Goal: Information Seeking & Learning: Learn about a topic

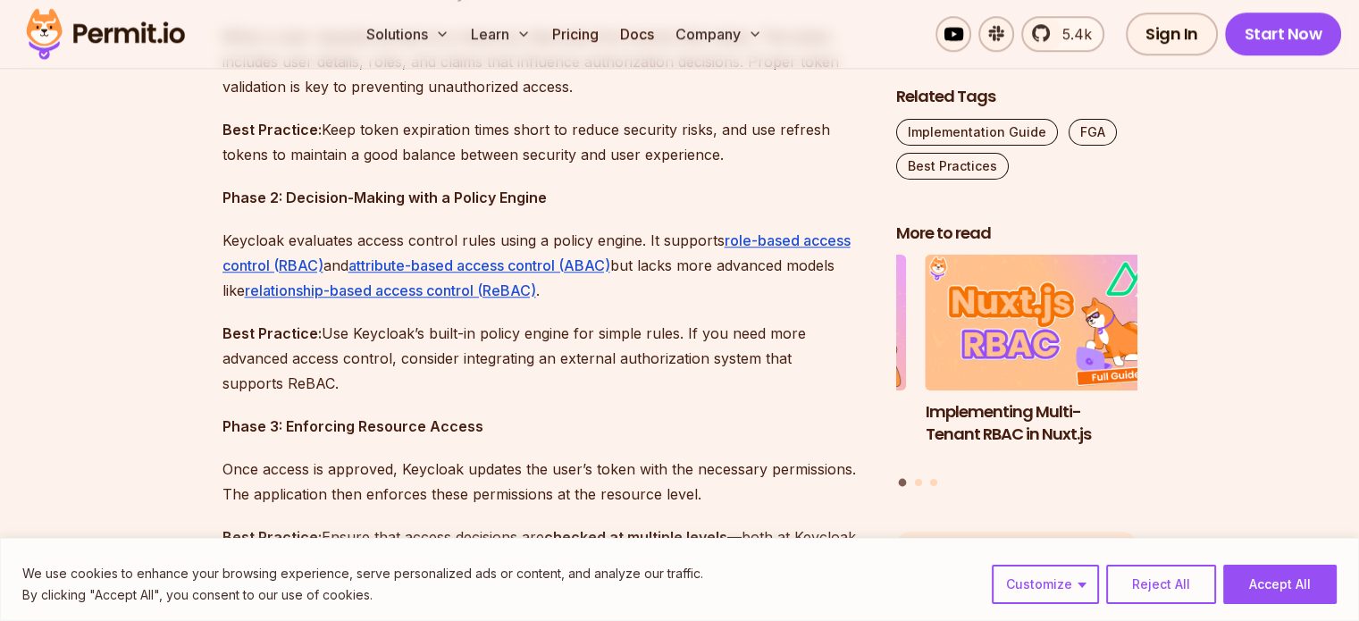
scroll to position [1650, 0]
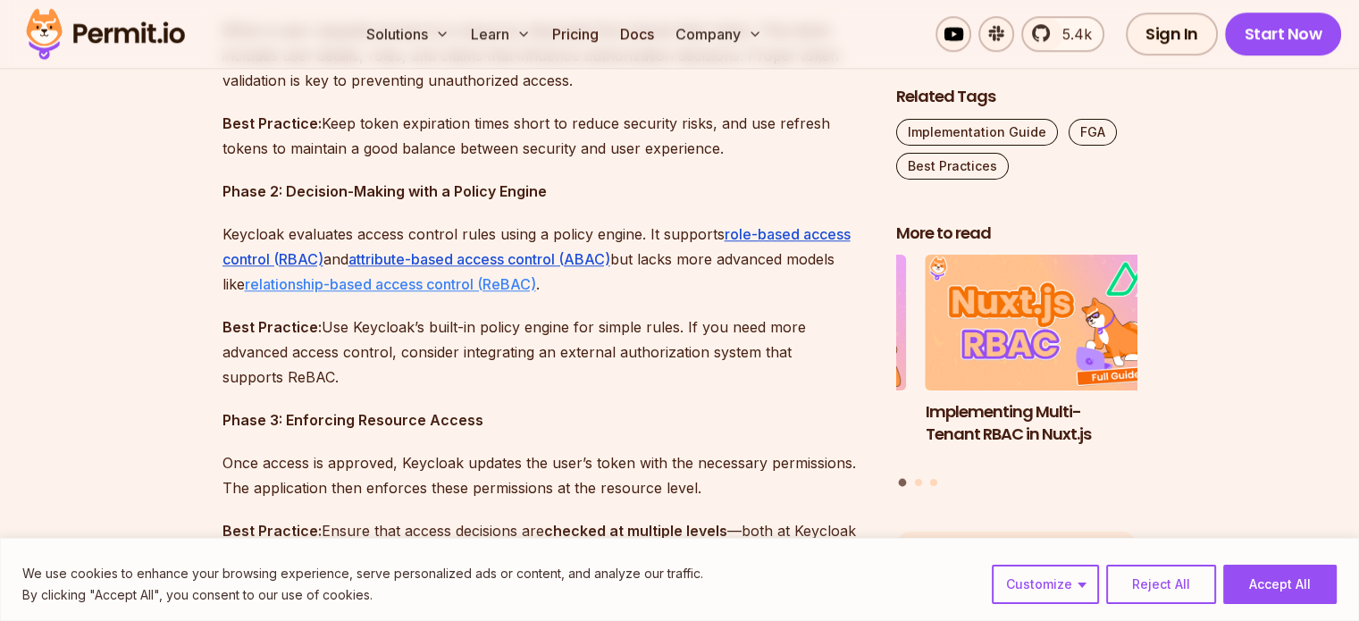
click at [343, 291] on link "relationship-based access control (ReBAC)" at bounding box center [390, 284] width 291 height 18
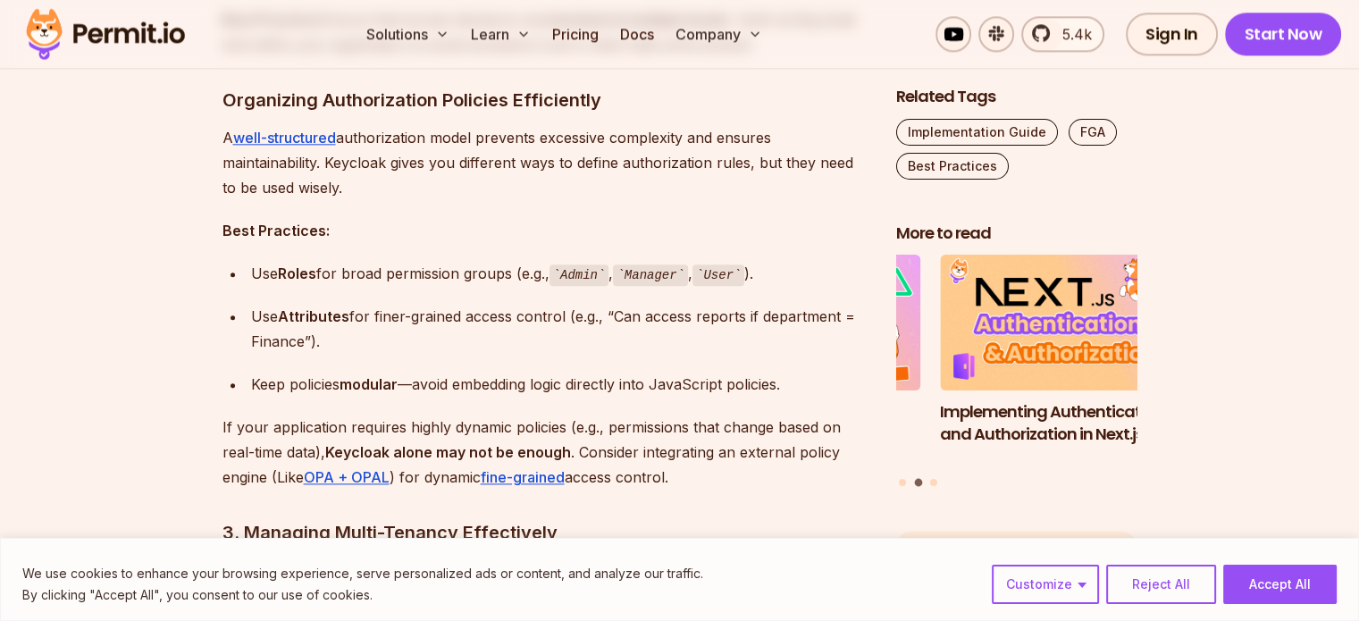
scroll to position [2157, 0]
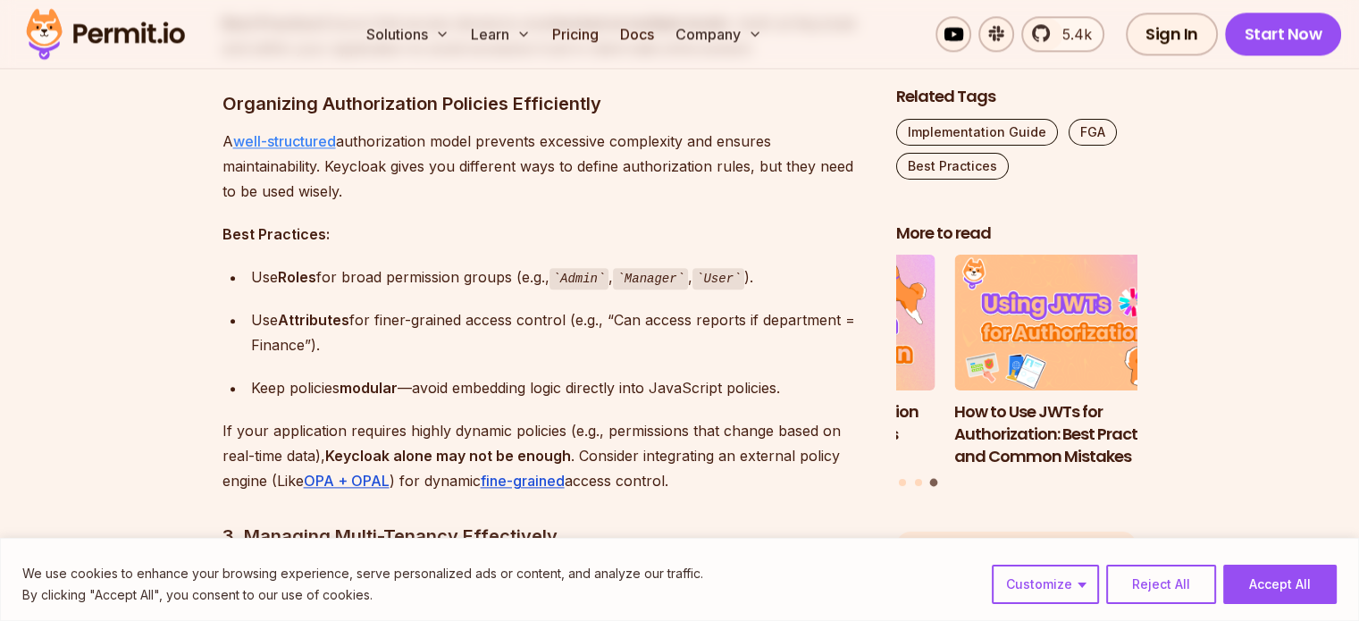
click at [250, 142] on link "well-structured" at bounding box center [284, 141] width 103 height 18
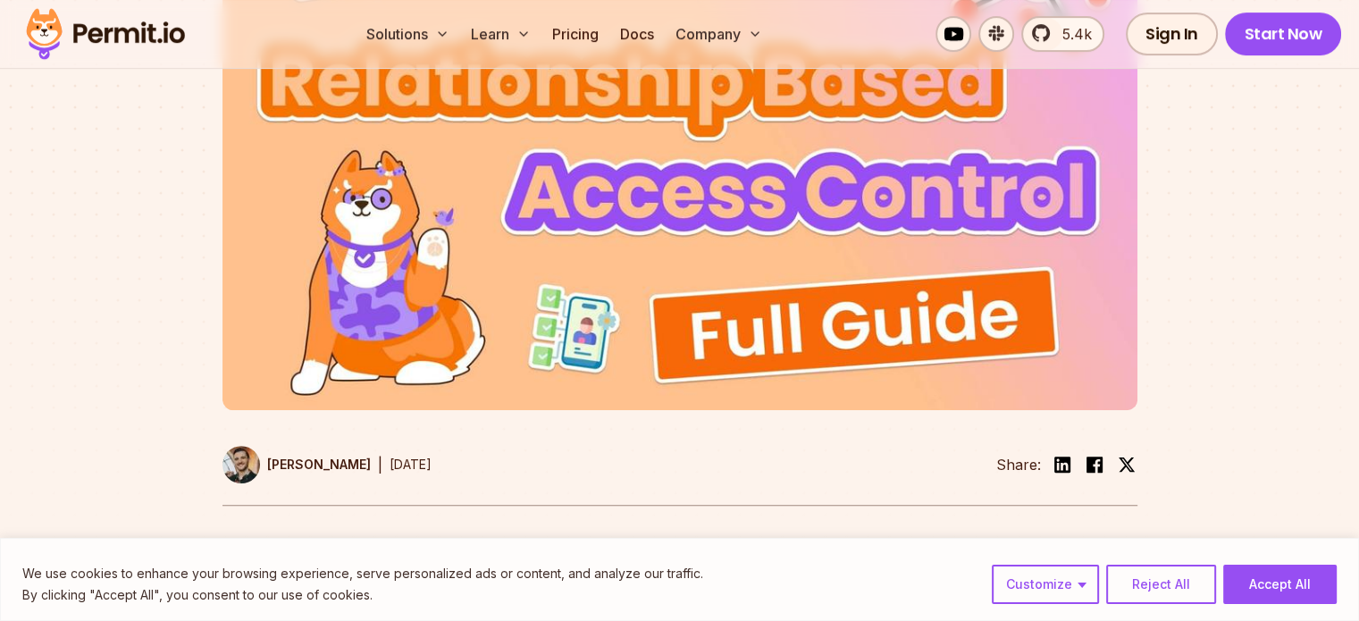
scroll to position [1051, 0]
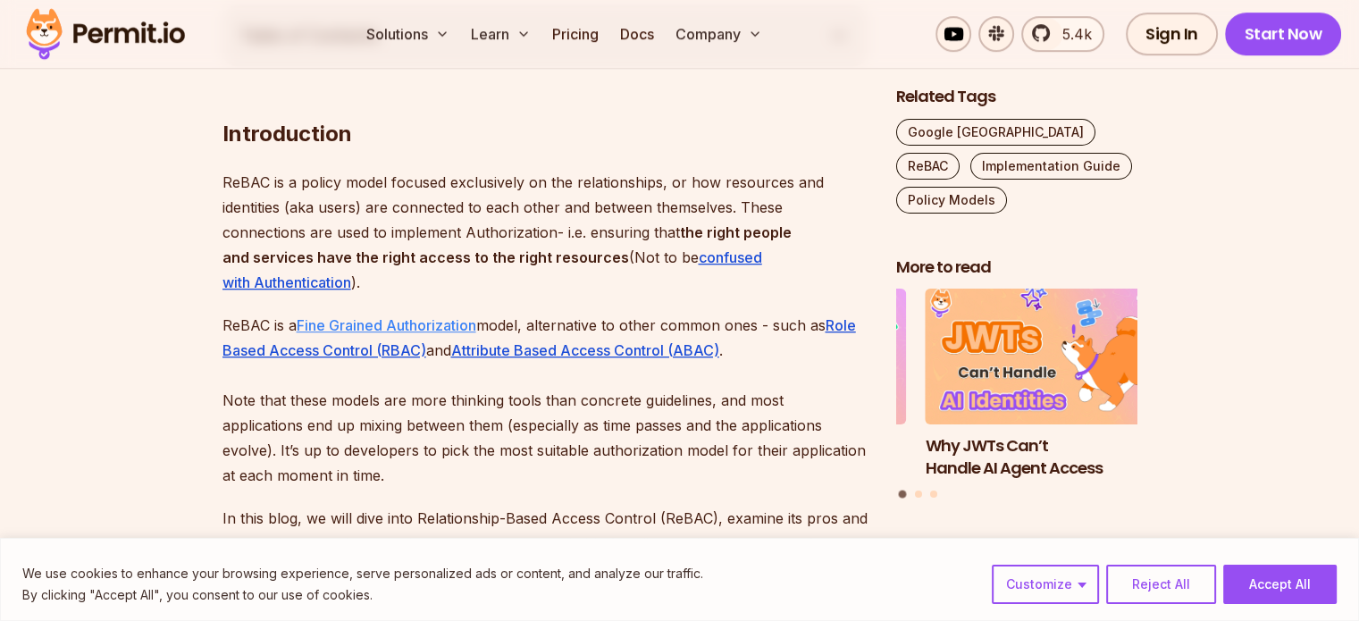
click at [328, 321] on link "Fine Grained Authorization" at bounding box center [387, 325] width 180 height 18
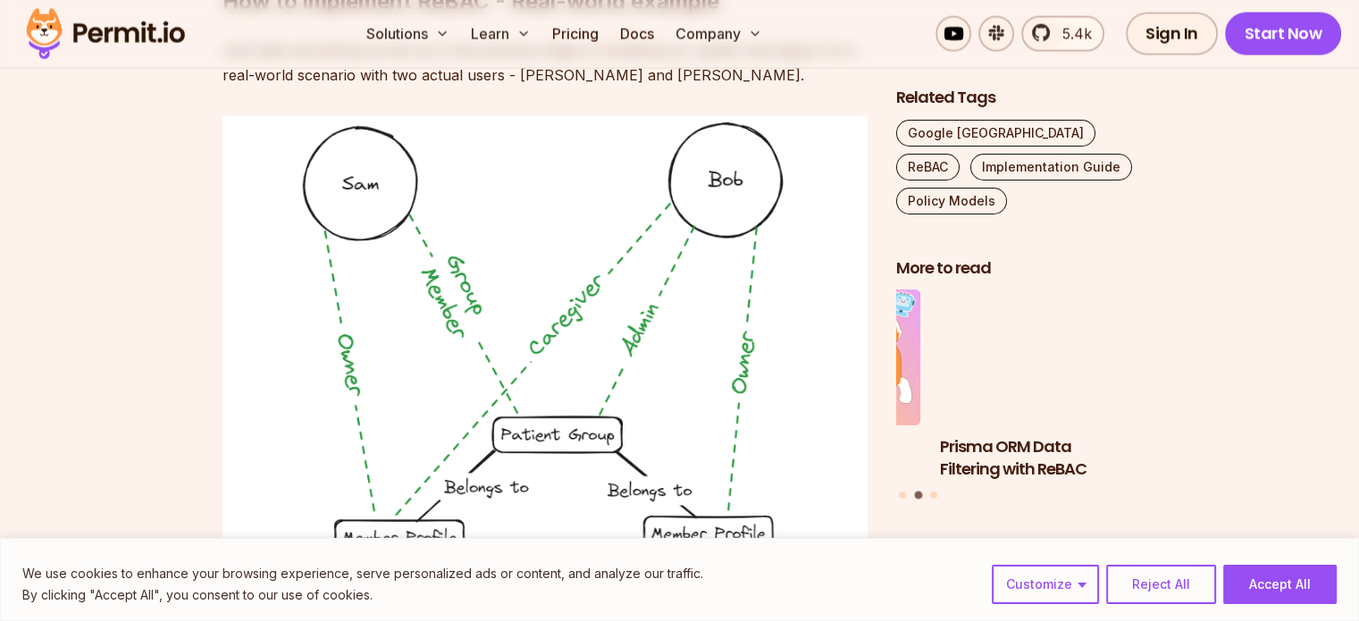
scroll to position [10926, 0]
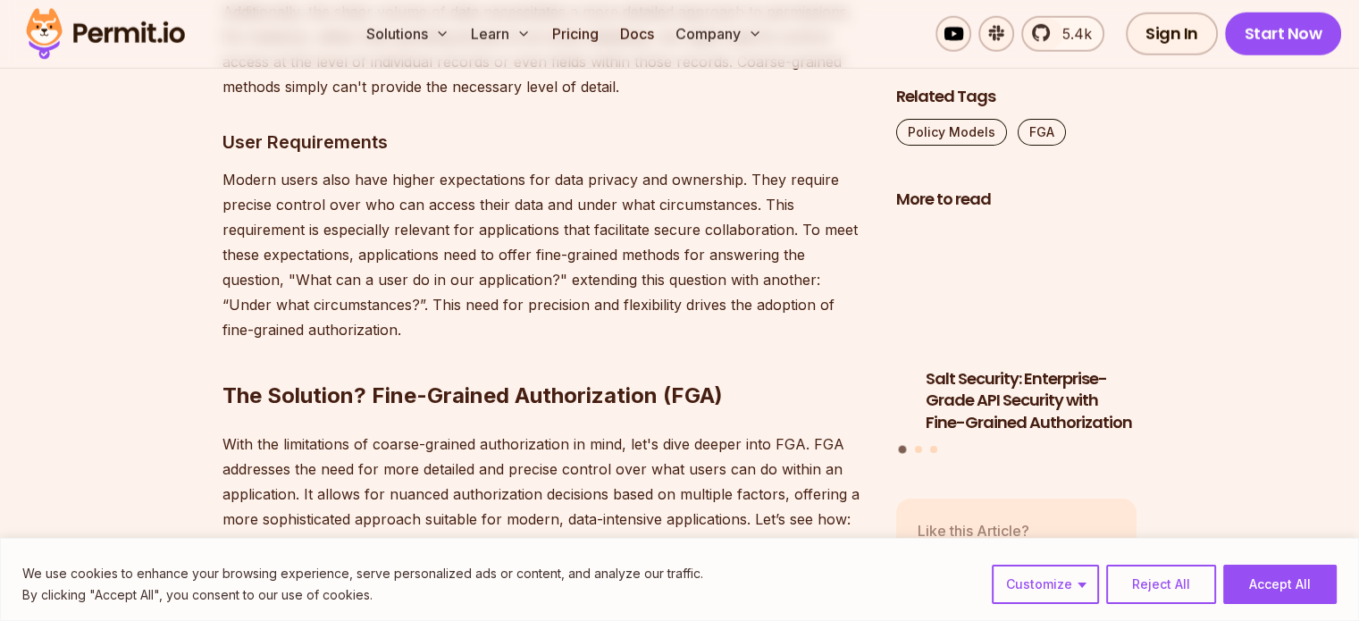
scroll to position [5612, 0]
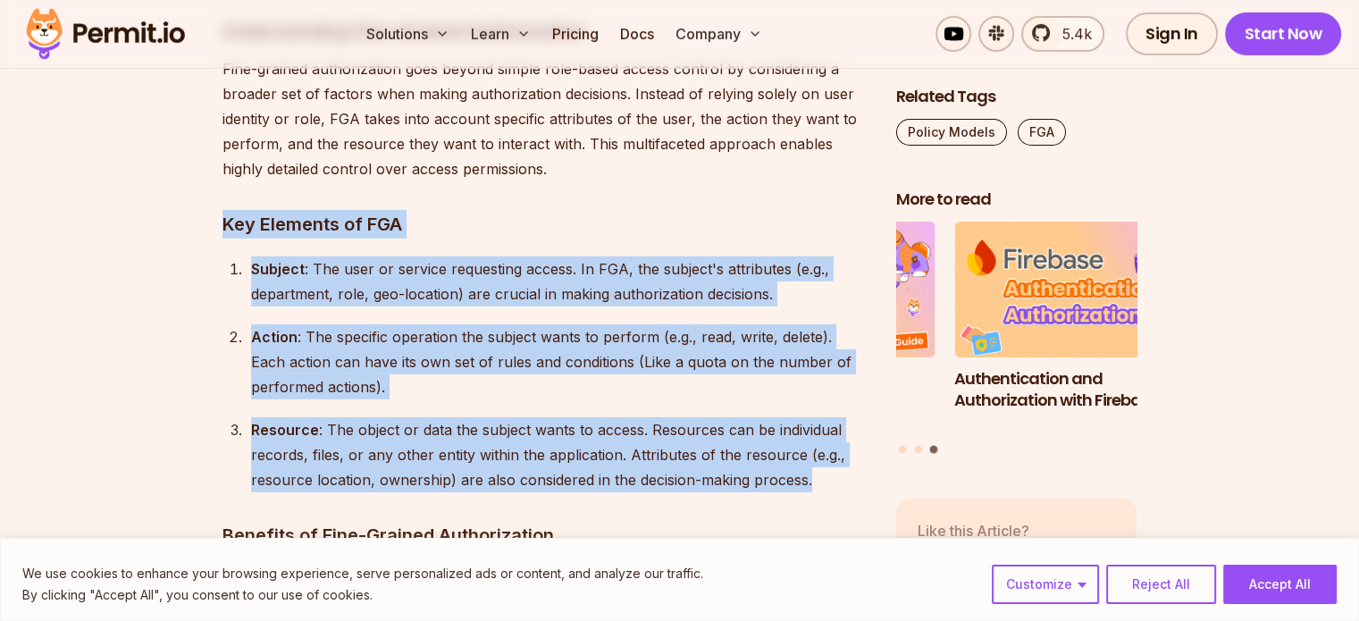
drag, startPoint x: 222, startPoint y: 174, endPoint x: 835, endPoint y: 438, distance: 667.3
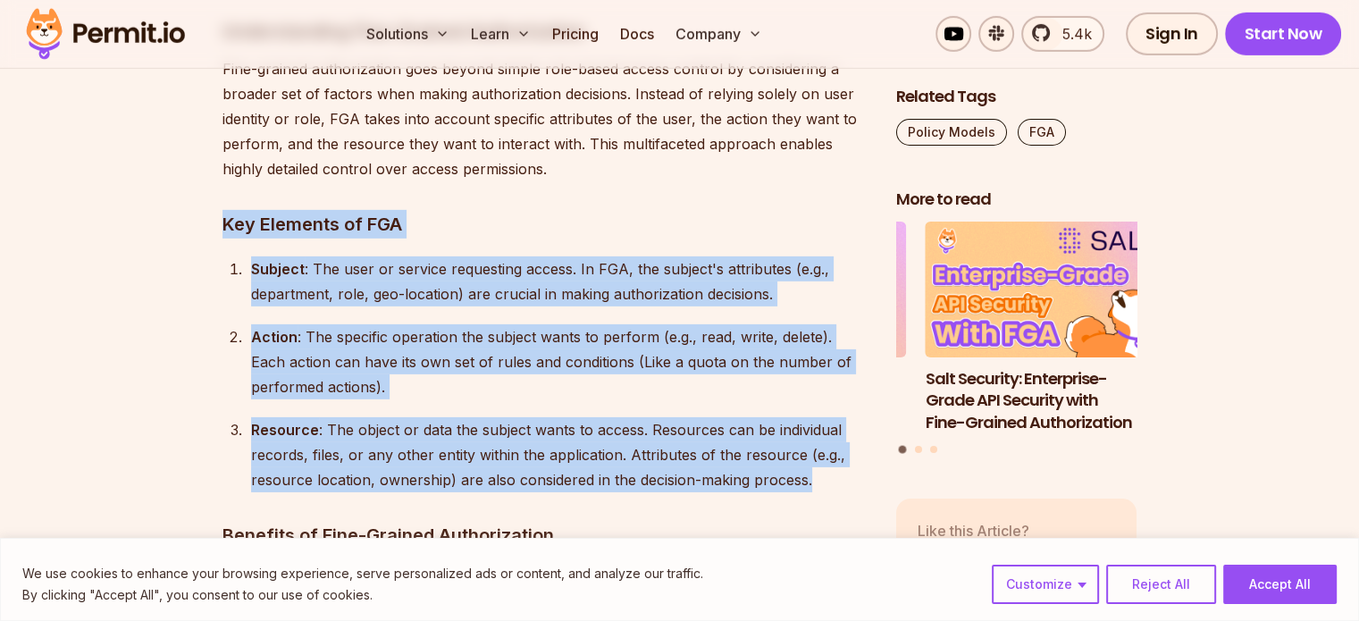
copy div "Key Elements of FGA Subject : The user or service requesting access. In FGA, th…"
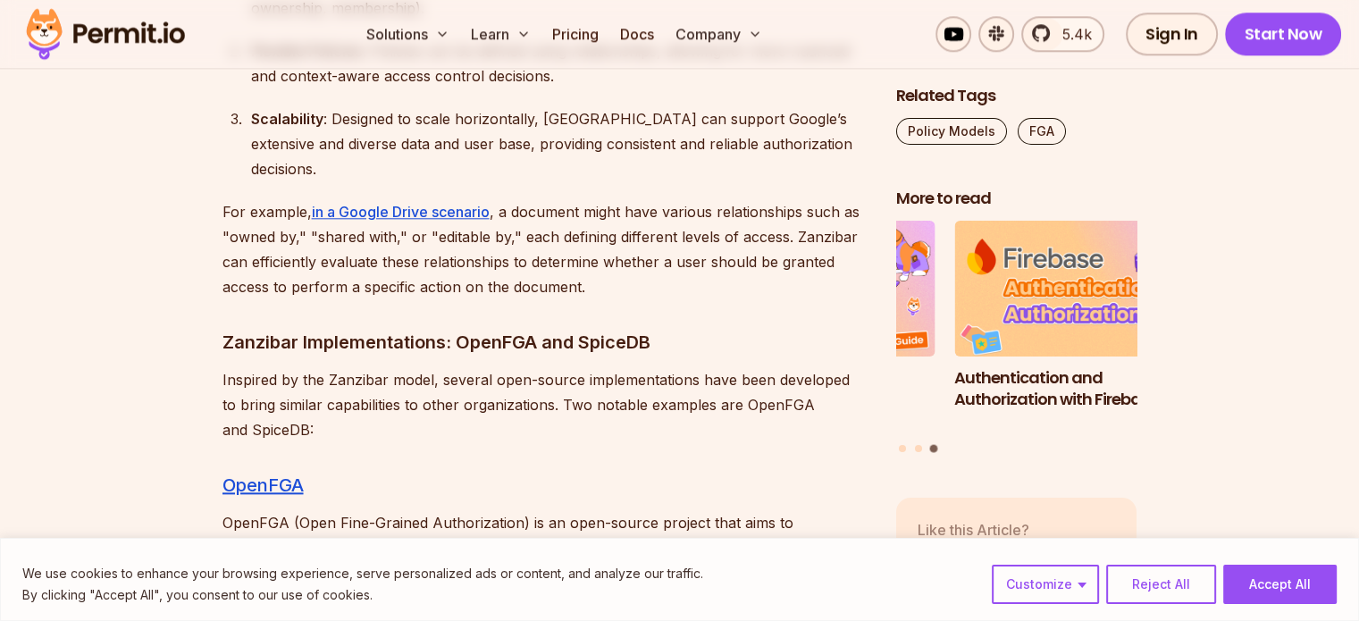
scroll to position [8729, 0]
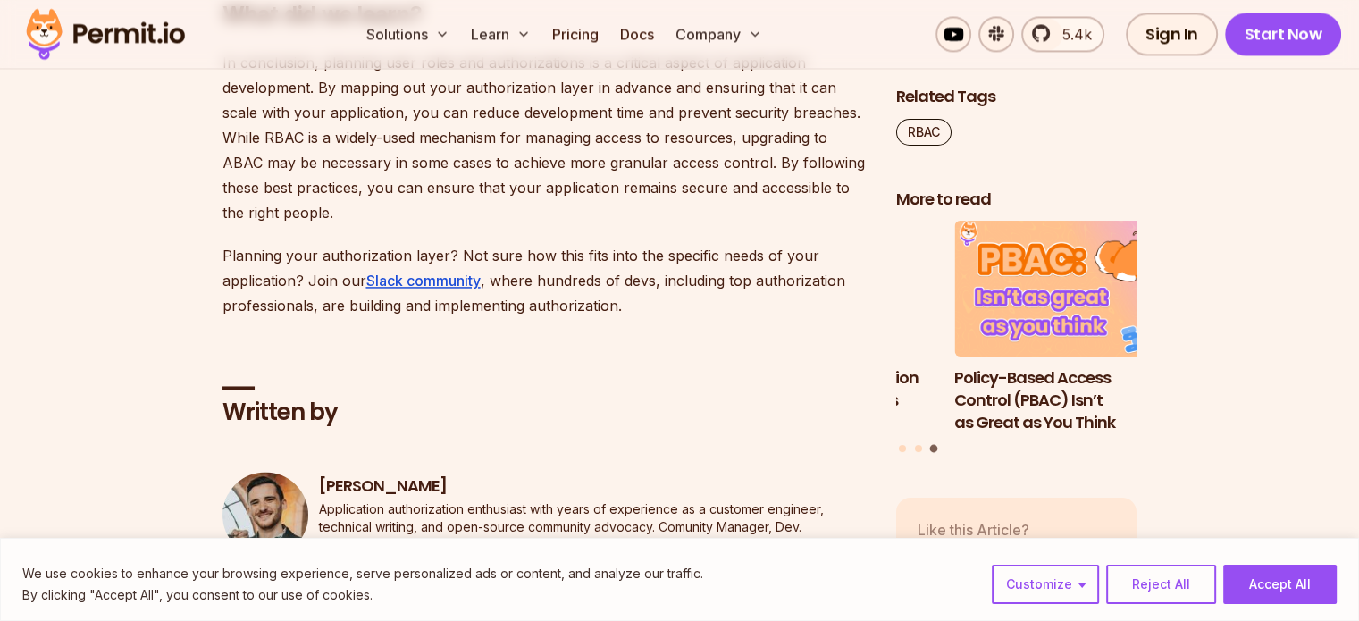
scroll to position [9459, 0]
